Goal: Navigation & Orientation: Find specific page/section

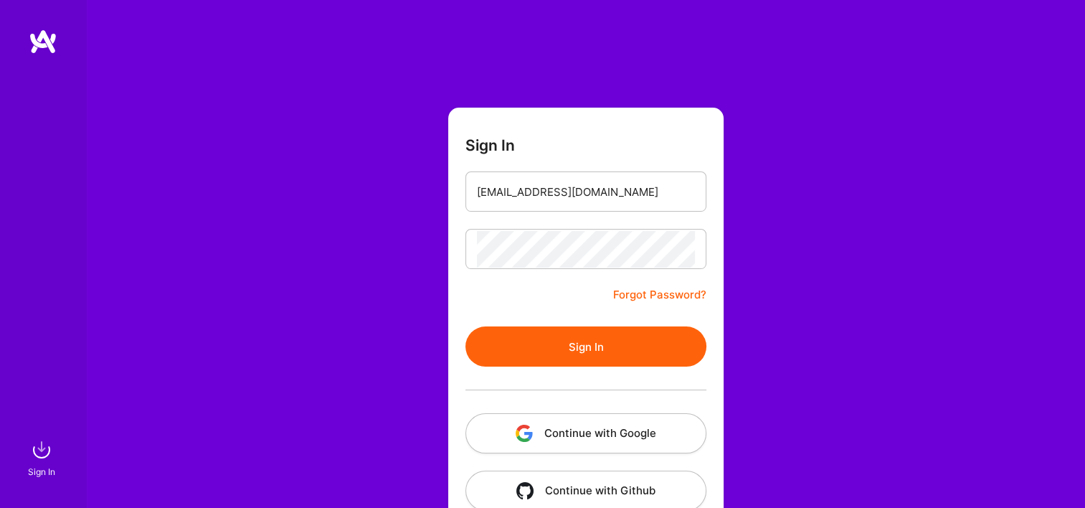
click at [507, 422] on button "Continue with Google" at bounding box center [585, 433] width 241 height 40
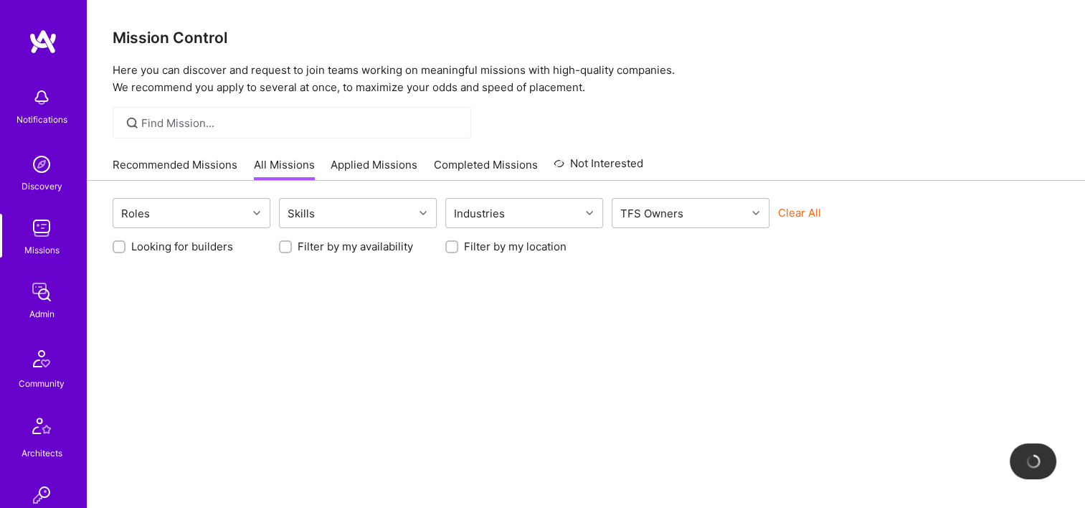
click at [43, 310] on div "Admin" at bounding box center [41, 313] width 25 height 15
